Goal: Task Accomplishment & Management: Use online tool/utility

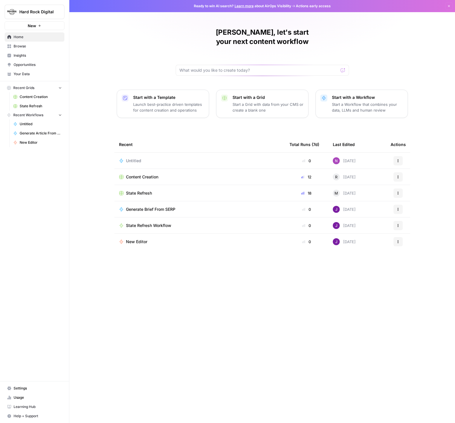
click at [145, 174] on span "Content Creation" at bounding box center [142, 177] width 32 height 6
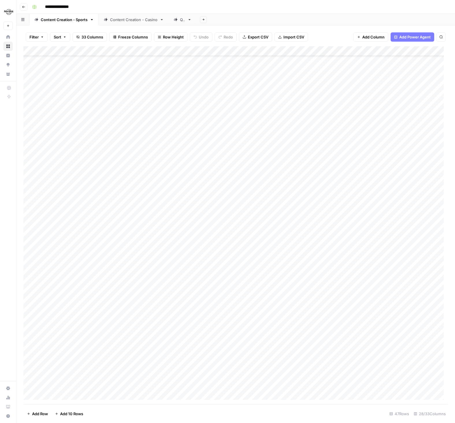
scroll to position [127, 0]
click at [93, 337] on div "Add Column" at bounding box center [235, 225] width 425 height 358
click at [82, 363] on span "Duplicate 1 row" at bounding box center [78, 363] width 46 height 6
click at [69, 335] on div "Add Column" at bounding box center [235, 225] width 425 height 358
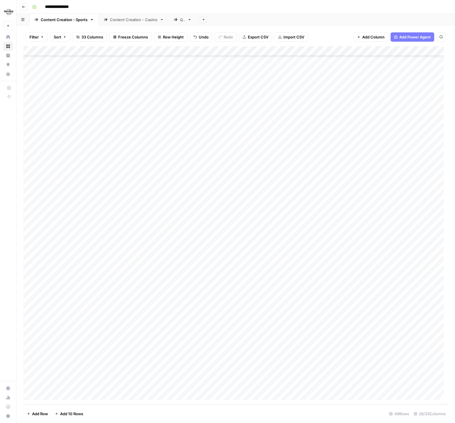
click at [69, 335] on div "Add Column" at bounding box center [235, 225] width 425 height 358
drag, startPoint x: 64, startPoint y: 338, endPoint x: 35, endPoint y: 335, distance: 29.6
click at [35, 335] on body "**********" at bounding box center [227, 211] width 455 height 423
type textarea "**********"
click at [105, 349] on div "Add Column" at bounding box center [235, 225] width 425 height 358
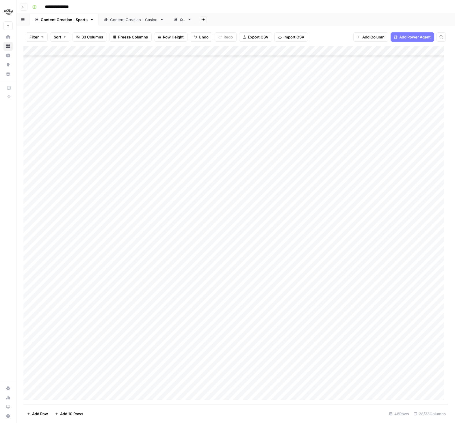
click at [99, 336] on div "Add Column" at bounding box center [235, 225] width 425 height 358
click at [209, 337] on div "Add Column" at bounding box center [235, 225] width 425 height 358
click at [258, 315] on div "Add Column" at bounding box center [235, 225] width 425 height 358
drag, startPoint x: 121, startPoint y: 404, endPoint x: 141, endPoint y: 401, distance: 20.9
click at [141, 401] on div "Filter Sort 33 Columns Freeze Columns Row Height Undo Redo Export CSV Import CS…" at bounding box center [235, 223] width 439 height 397
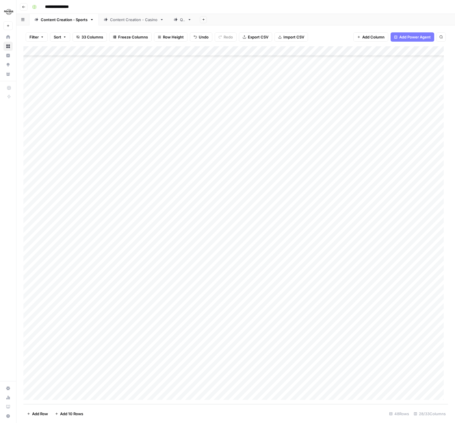
click at [240, 336] on div "Add Column" at bounding box center [235, 225] width 425 height 358
click at [267, 335] on div "Add Column" at bounding box center [235, 225] width 425 height 358
click at [267, 335] on div at bounding box center [261, 336] width 48 height 9
click at [268, 352] on div "Add Column" at bounding box center [235, 225] width 425 height 358
click at [217, 335] on div "Add Column" at bounding box center [235, 225] width 425 height 358
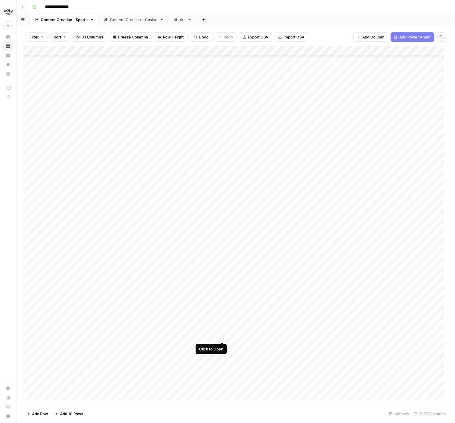
click at [222, 335] on div "Add Column" at bounding box center [235, 225] width 425 height 358
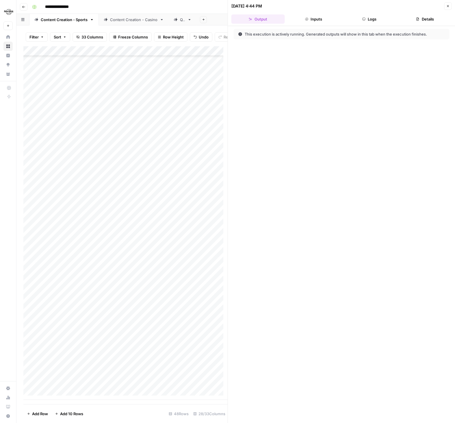
click at [447, 7] on icon "button" at bounding box center [447, 5] width 3 height 3
